Goal: Task Accomplishment & Management: Use online tool/utility

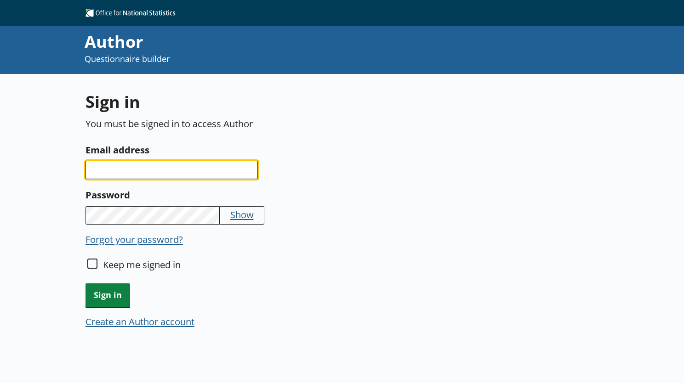
click at [97, 162] on input "Email address" at bounding box center [172, 170] width 172 height 18
type input "[PERSON_NAME][EMAIL_ADDRESS][PERSON_NAME][DOMAIN_NAME]"
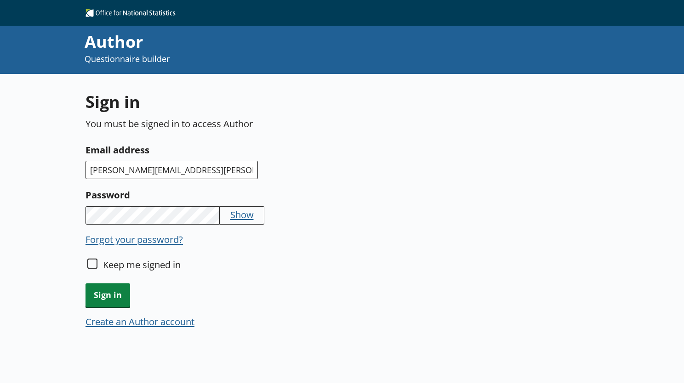
click at [103, 315] on button "Create an Author account" at bounding box center [140, 321] width 109 height 13
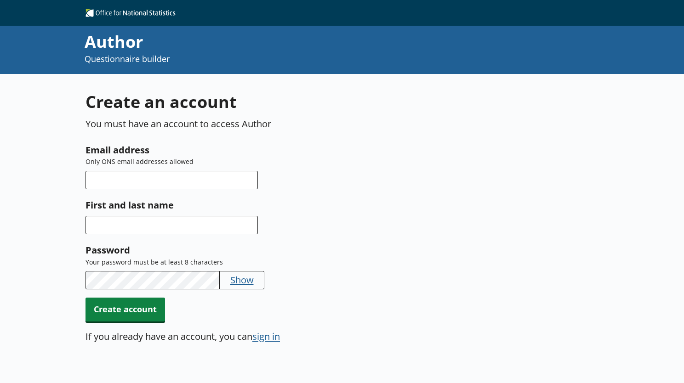
click at [268, 334] on button "sign in" at bounding box center [266, 336] width 28 height 13
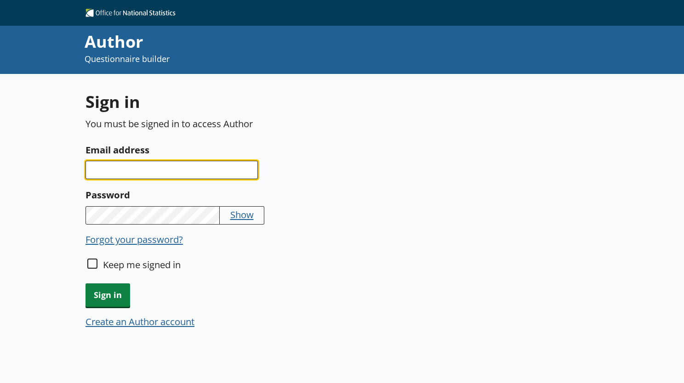
click at [139, 171] on input "Email address" at bounding box center [172, 170] width 172 height 18
type input "[PERSON_NAME][EMAIL_ADDRESS][PERSON_NAME][DOMAIN_NAME]"
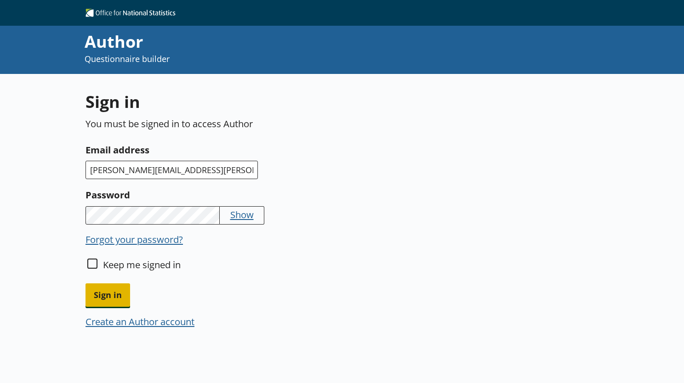
click at [108, 286] on span "Sign in" at bounding box center [108, 295] width 45 height 23
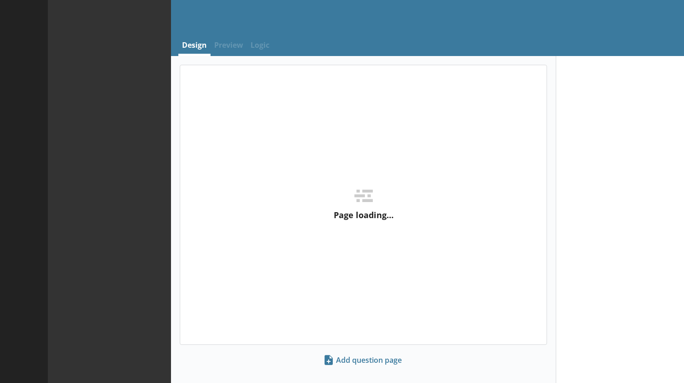
select select "ref_p_end_date"
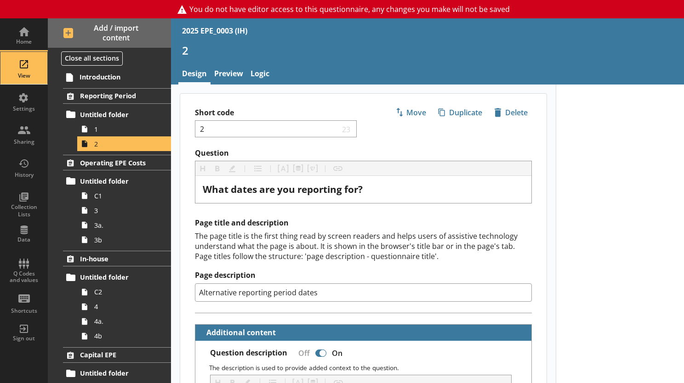
click at [23, 77] on div "View" at bounding box center [24, 75] width 32 height 7
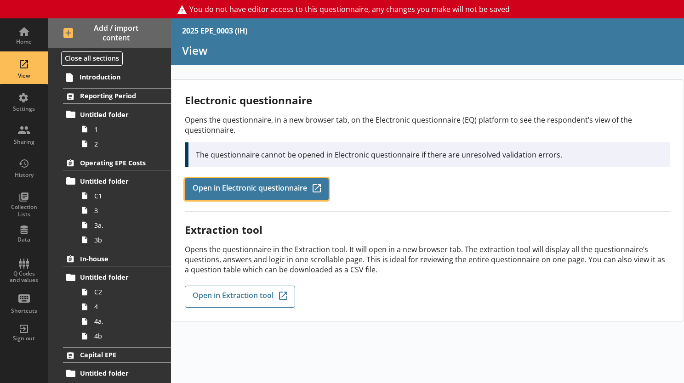
click at [258, 184] on span "Open in Electronic questionnaire" at bounding box center [250, 189] width 114 height 10
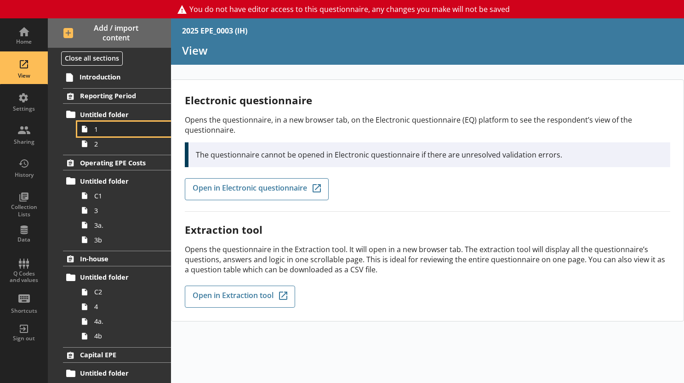
click at [85, 131] on icon at bounding box center [85, 129] width 6 height 7
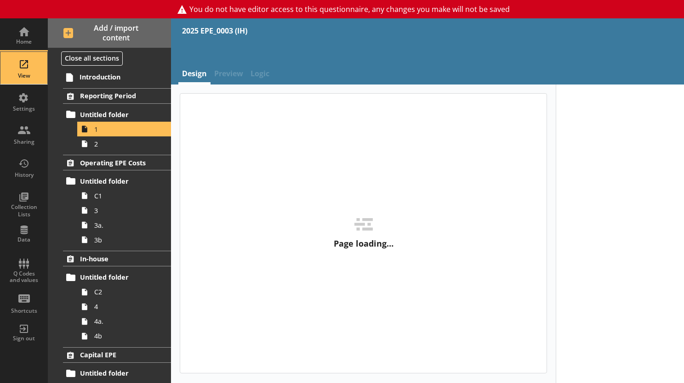
type textarea "x"
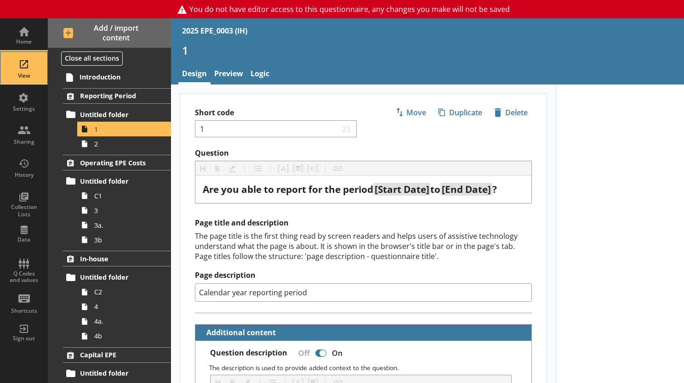
click at [18, 61] on div "View" at bounding box center [24, 68] width 32 height 32
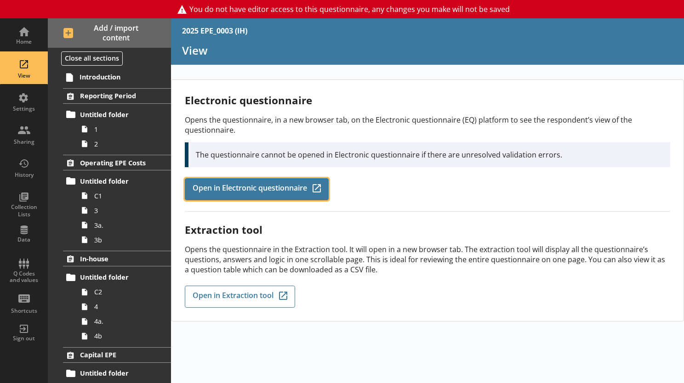
click at [238, 184] on span "Open in Electronic questionnaire" at bounding box center [250, 189] width 114 height 10
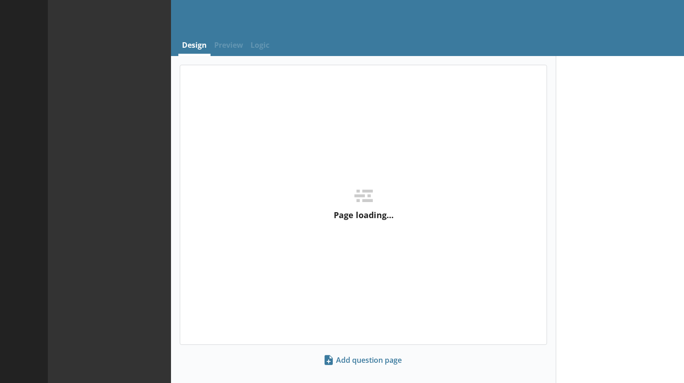
select select "ref_p_end_date"
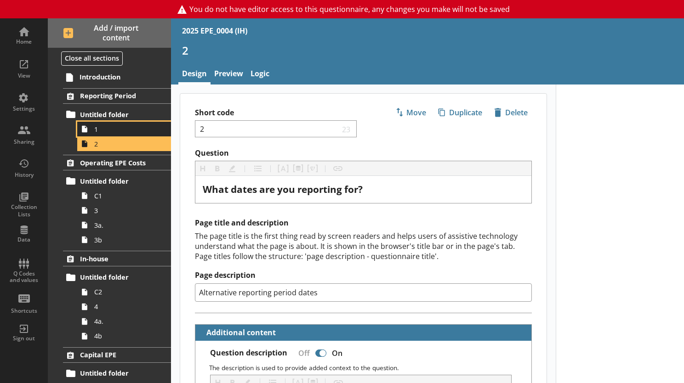
click at [104, 132] on span "1" at bounding box center [126, 129] width 65 height 9
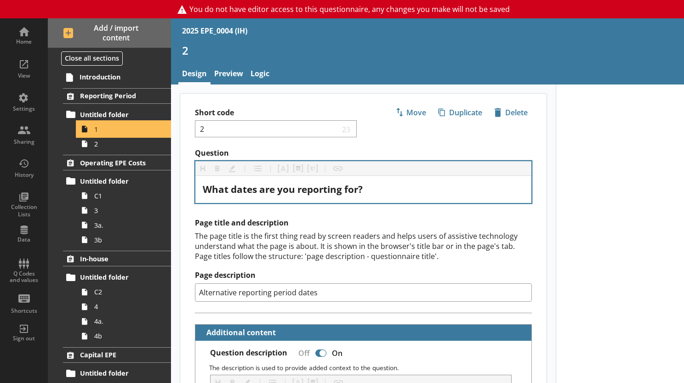
type textarea "x"
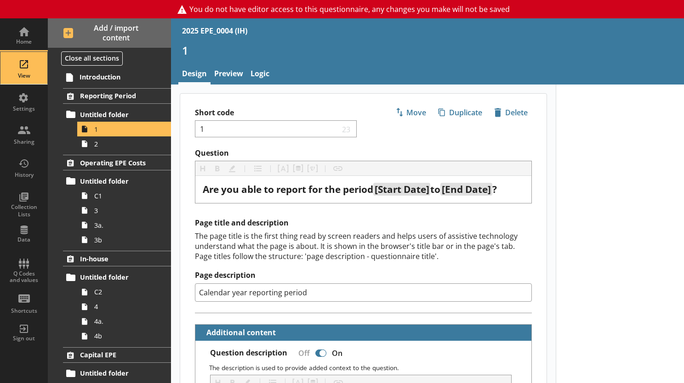
click at [26, 73] on div "View" at bounding box center [24, 75] width 32 height 7
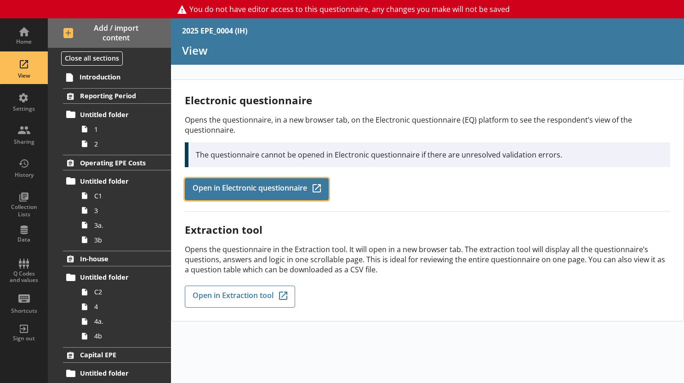
click at [213, 188] on span "Open in Electronic questionnaire" at bounding box center [250, 189] width 114 height 10
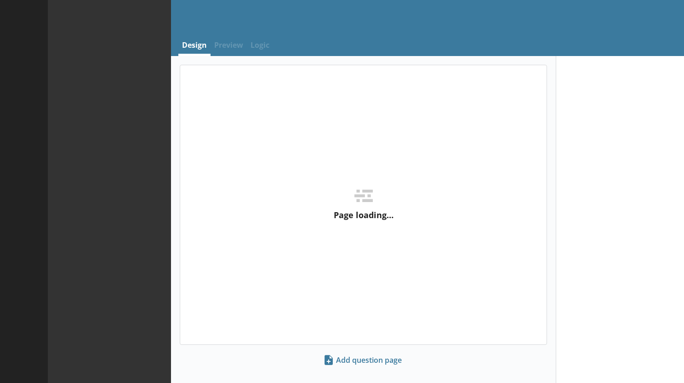
select select "ref_p_end_date"
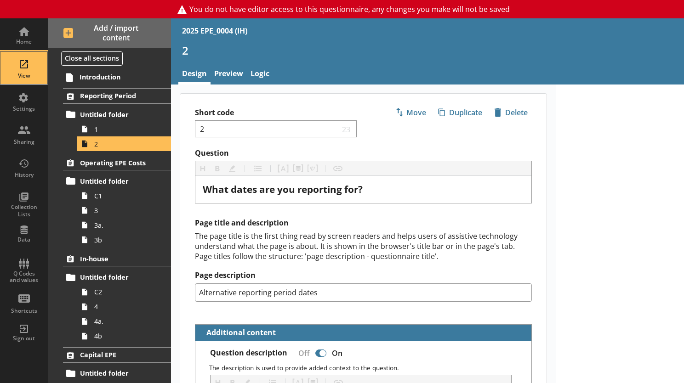
click at [25, 75] on div "View" at bounding box center [24, 75] width 32 height 7
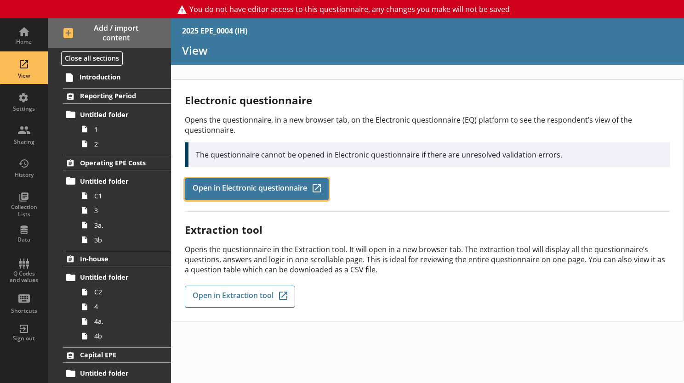
click at [283, 191] on span "Open in Electronic questionnaire" at bounding box center [250, 189] width 114 height 10
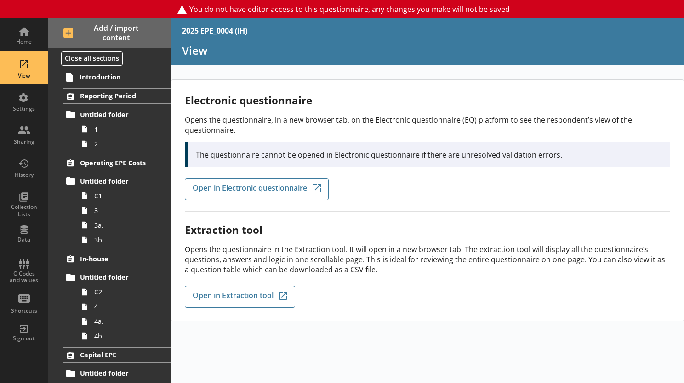
click at [217, 201] on div "Electronic questionnaire Opens the questionnaire, in a new browser tab, on the …" at bounding box center [428, 152] width 486 height 119
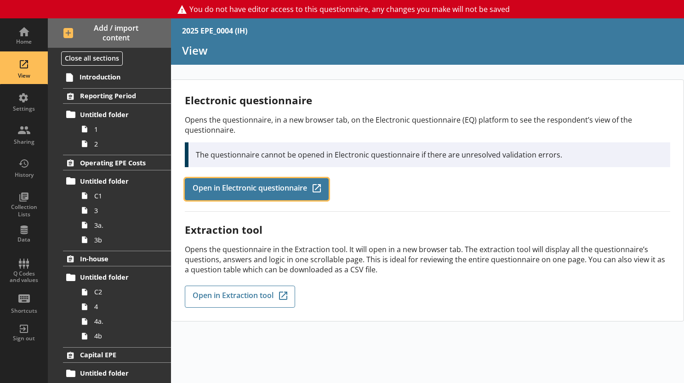
click at [218, 188] on span "Open in Electronic questionnaire" at bounding box center [250, 189] width 114 height 10
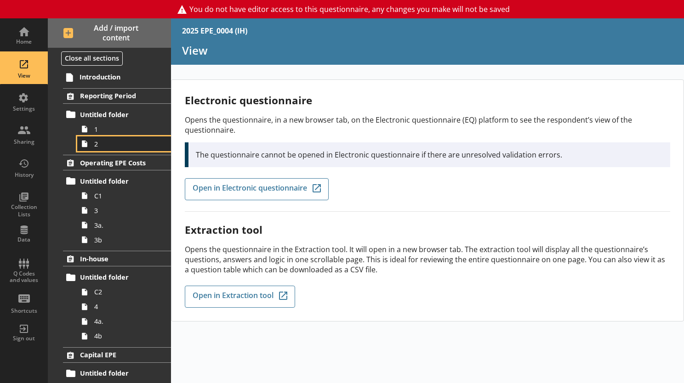
click at [91, 143] on icon at bounding box center [84, 144] width 15 height 15
type textarea "x"
select select "ref_p_end_date"
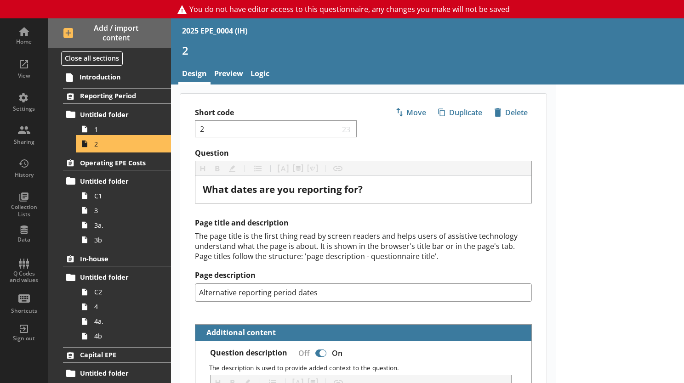
type textarea "x"
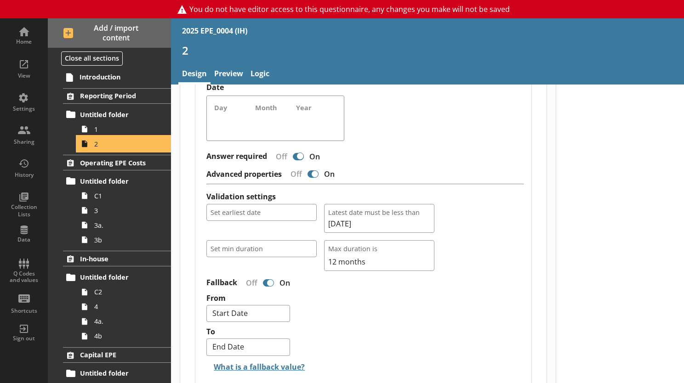
scroll to position [690, 0]
click at [262, 74] on link "Logic" at bounding box center [260, 75] width 26 height 20
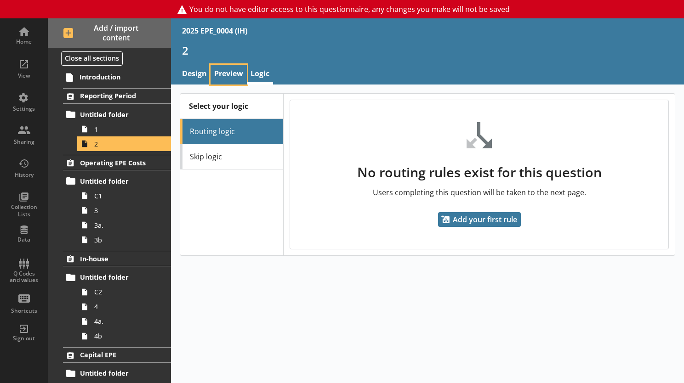
click at [242, 73] on link "Preview" at bounding box center [229, 75] width 36 height 20
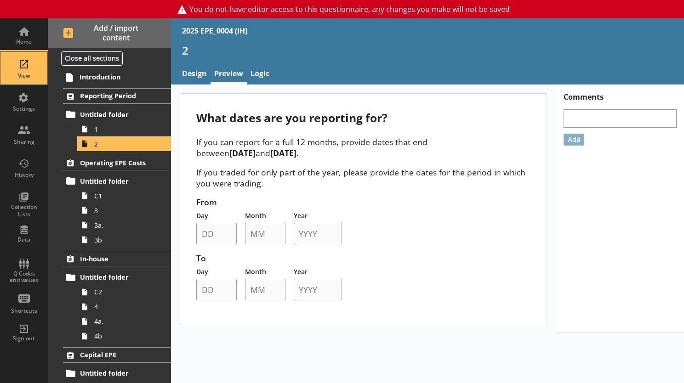
click at [24, 69] on div "View" at bounding box center [24, 68] width 32 height 32
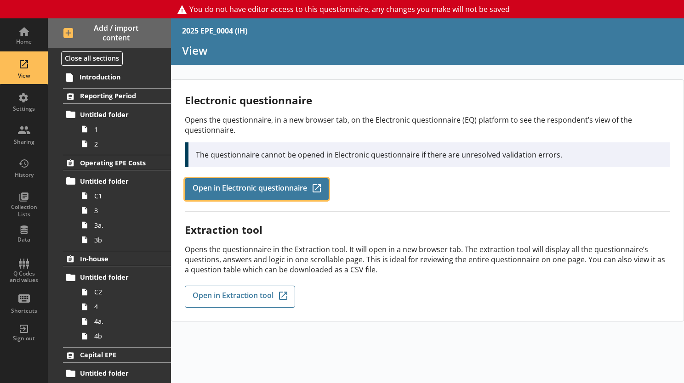
click at [233, 184] on span "Open in Electronic questionnaire" at bounding box center [250, 189] width 114 height 10
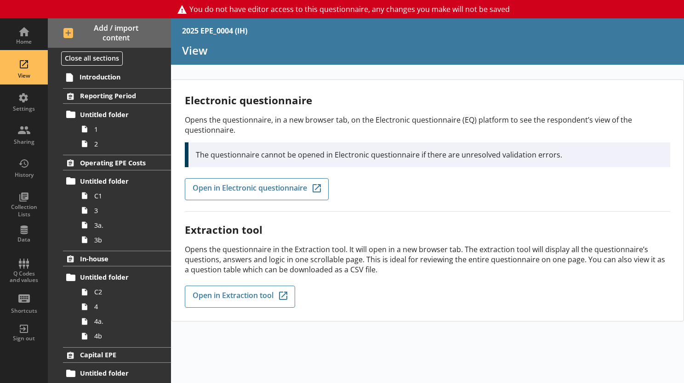
click at [25, 80] on div "View" at bounding box center [24, 68] width 32 height 32
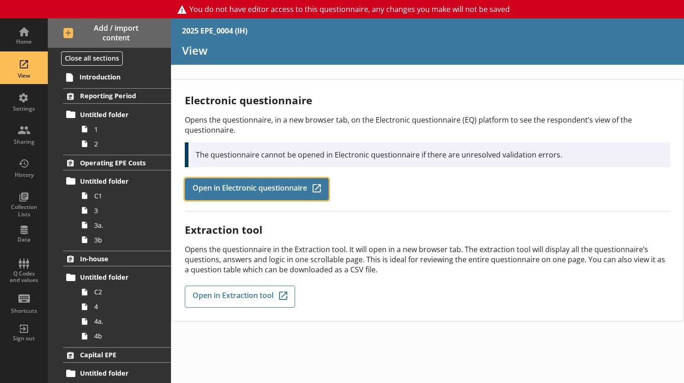
click at [220, 195] on link "Open in Electronic questionnaire Q-Codes_Icon Created with Sketch." at bounding box center [257, 189] width 144 height 22
